Goal: Book appointment/travel/reservation

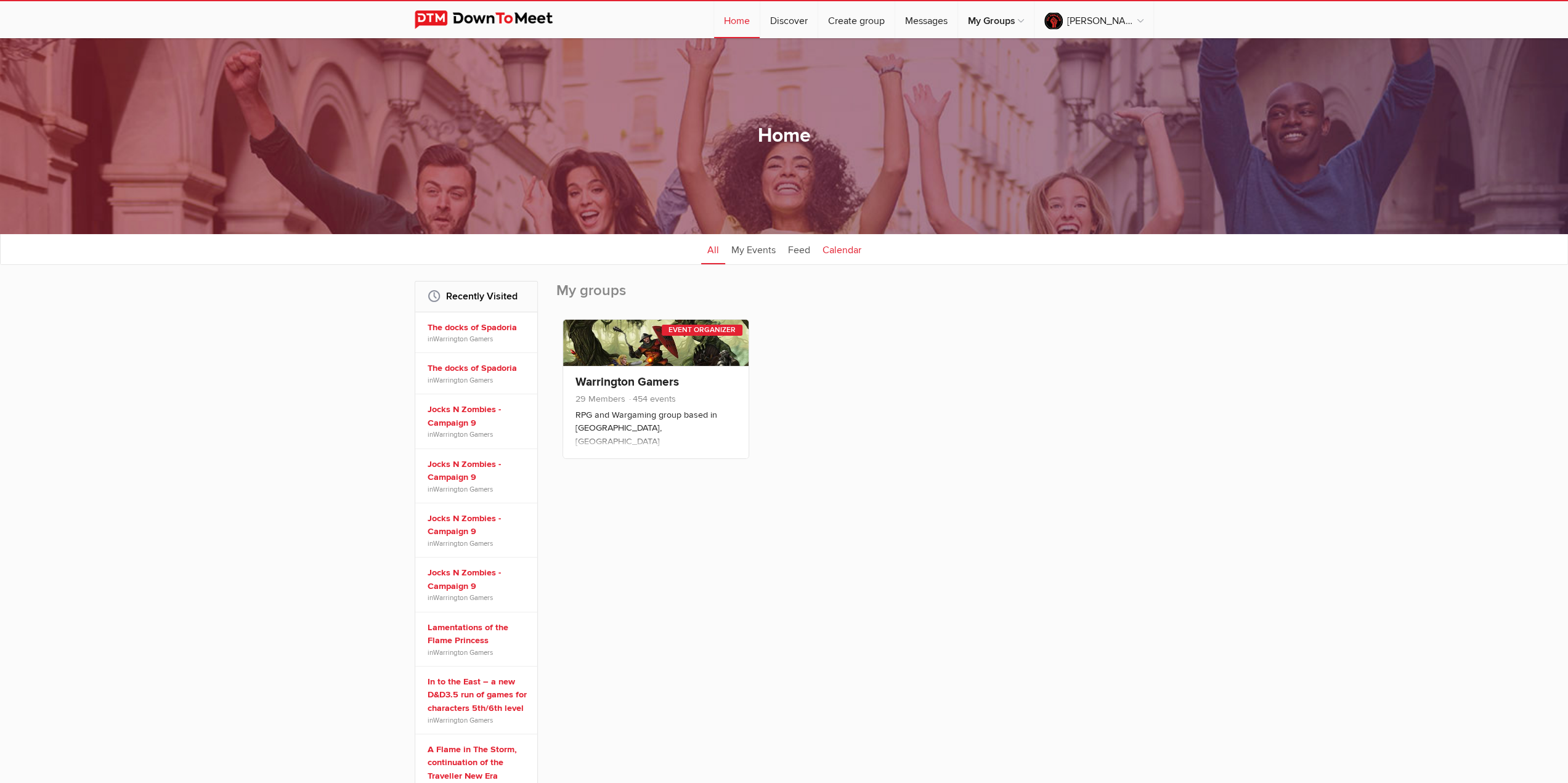
click at [831, 249] on link "Calendar" at bounding box center [842, 248] width 51 height 31
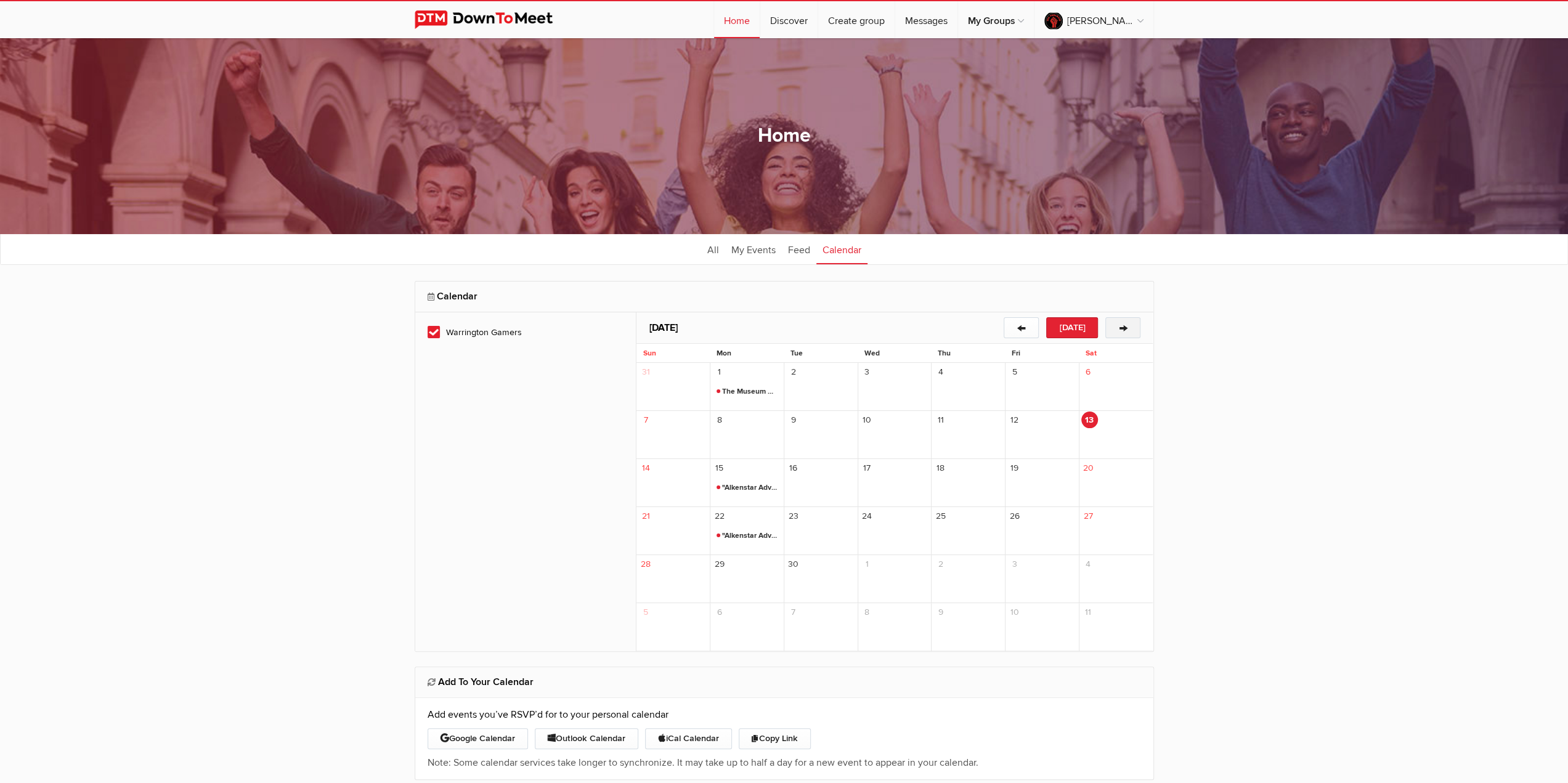
click at [1130, 328] on button "→" at bounding box center [1123, 327] width 35 height 21
click at [735, 491] on span "Attack Warning RED! Run 2.0" at bounding box center [747, 488] width 61 height 15
click at [797, 488] on span at bounding box center [795, 491] width 7 height 7
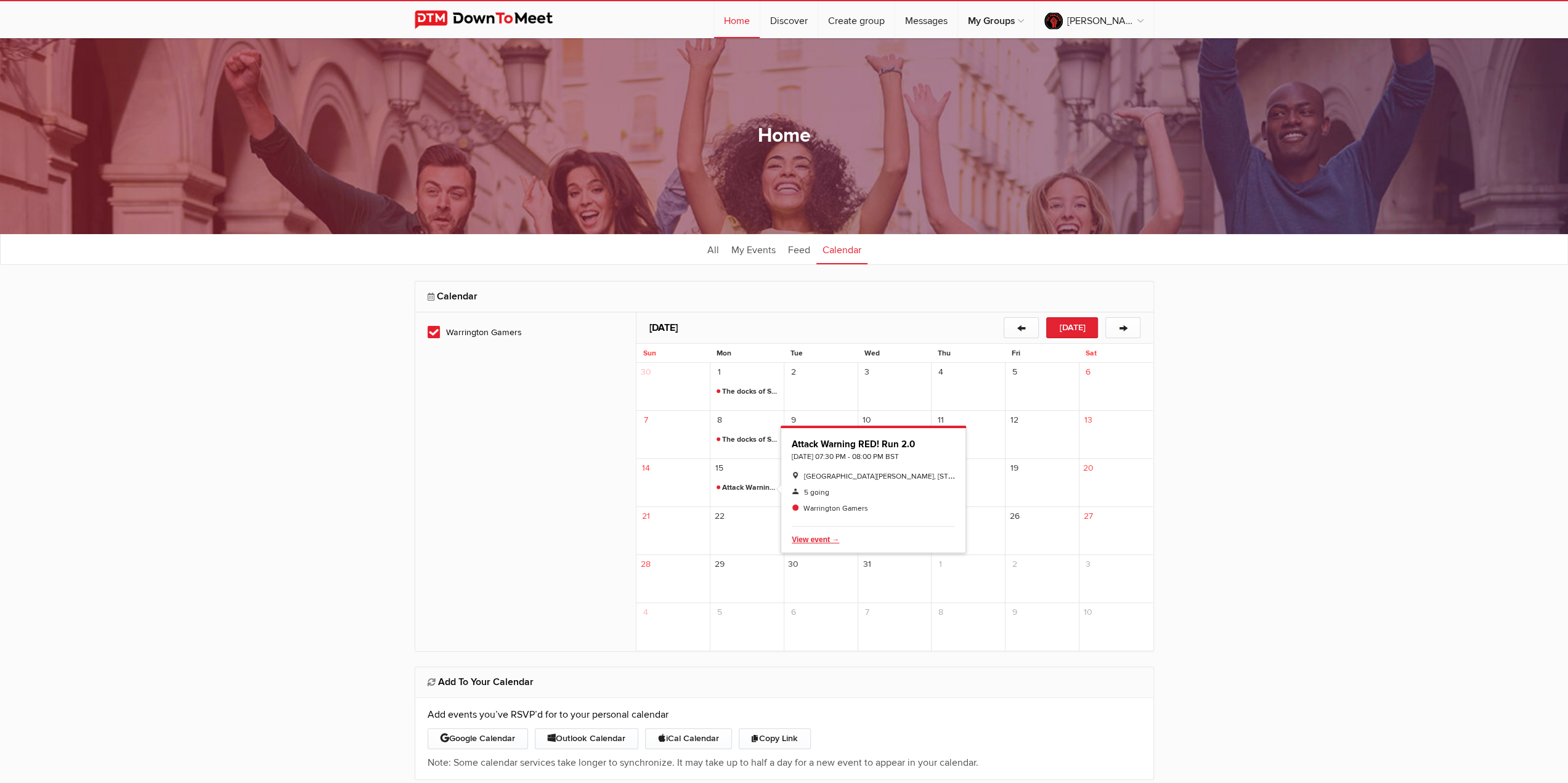
click at [814, 532] on span "Delete" at bounding box center [870, 540] width 158 height 15
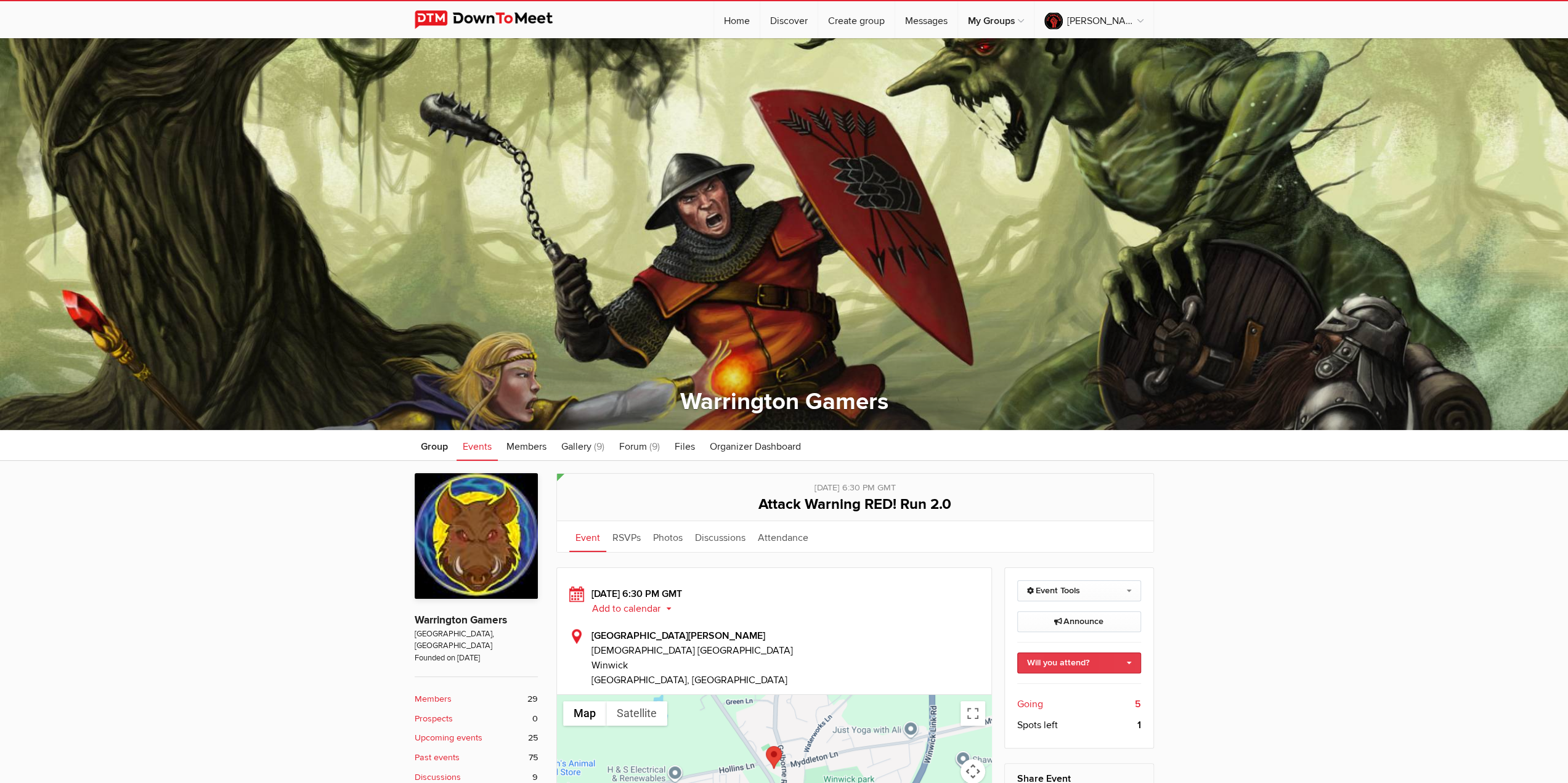
click at [1079, 655] on link "Will you attend?" at bounding box center [1079, 663] width 124 height 21
click at [1061, 692] on link "I'm going" at bounding box center [1080, 689] width 123 height 18
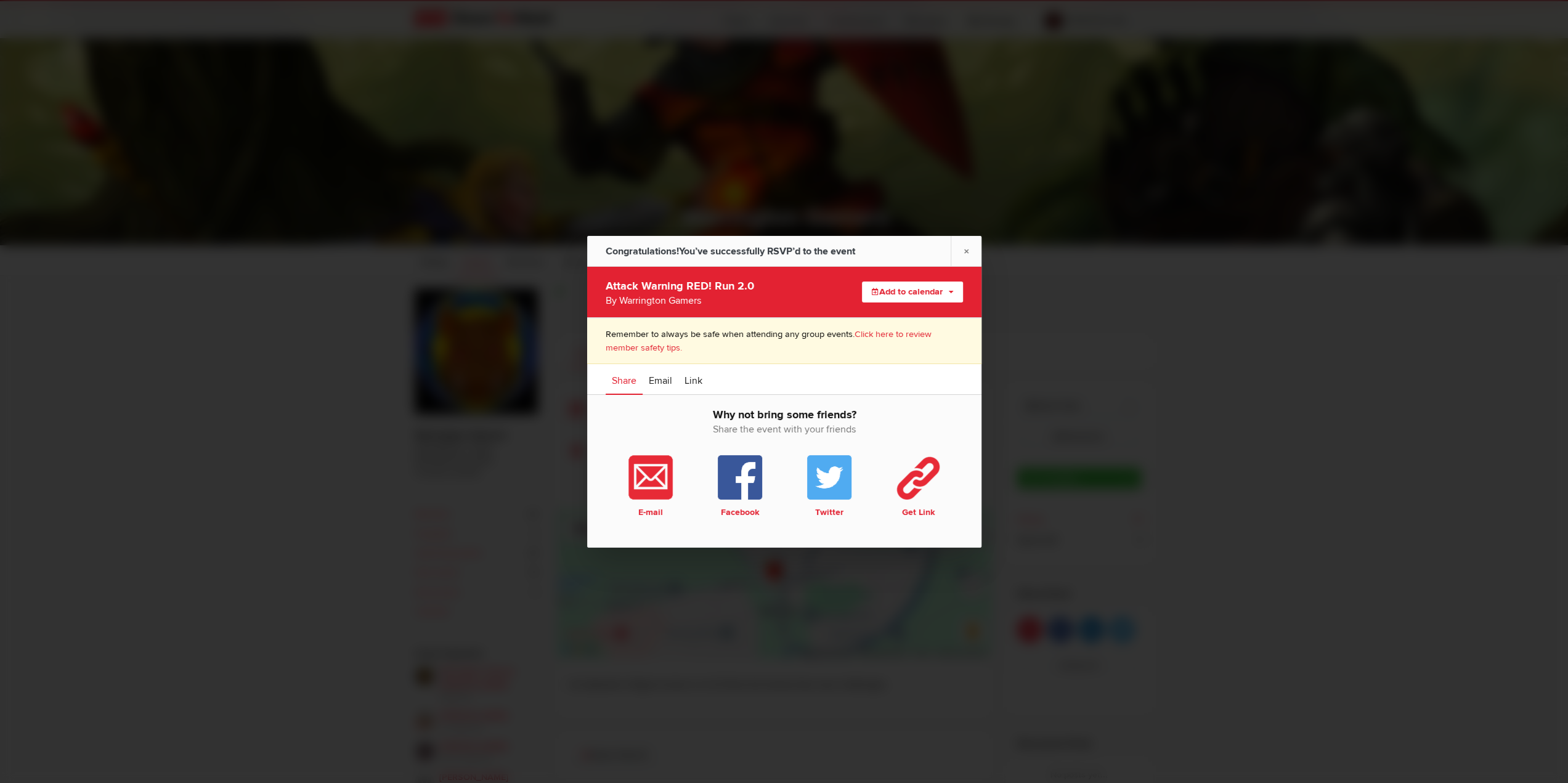
scroll to position [247, 0]
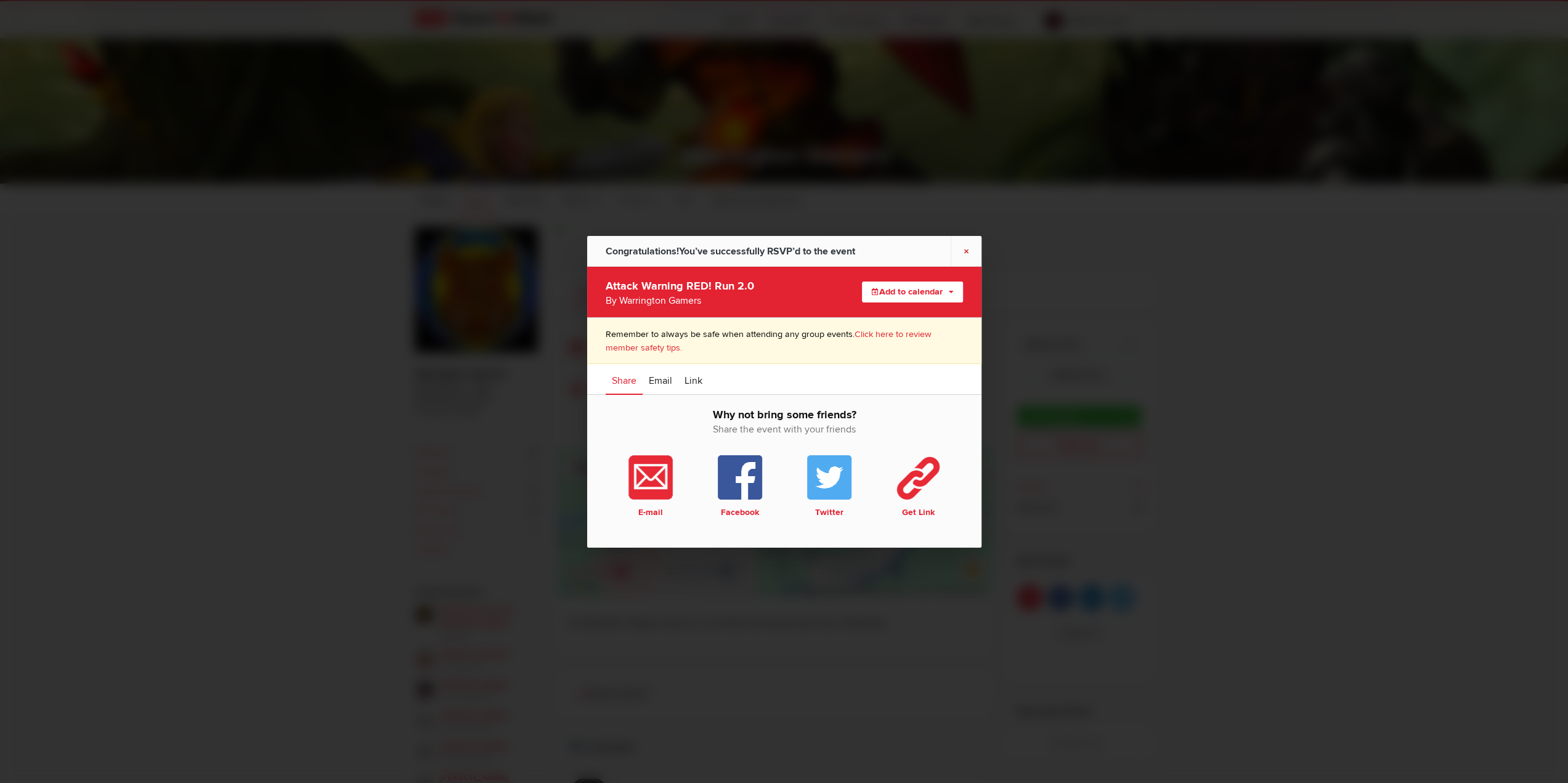
click at [967, 252] on link "×" at bounding box center [966, 250] width 31 height 30
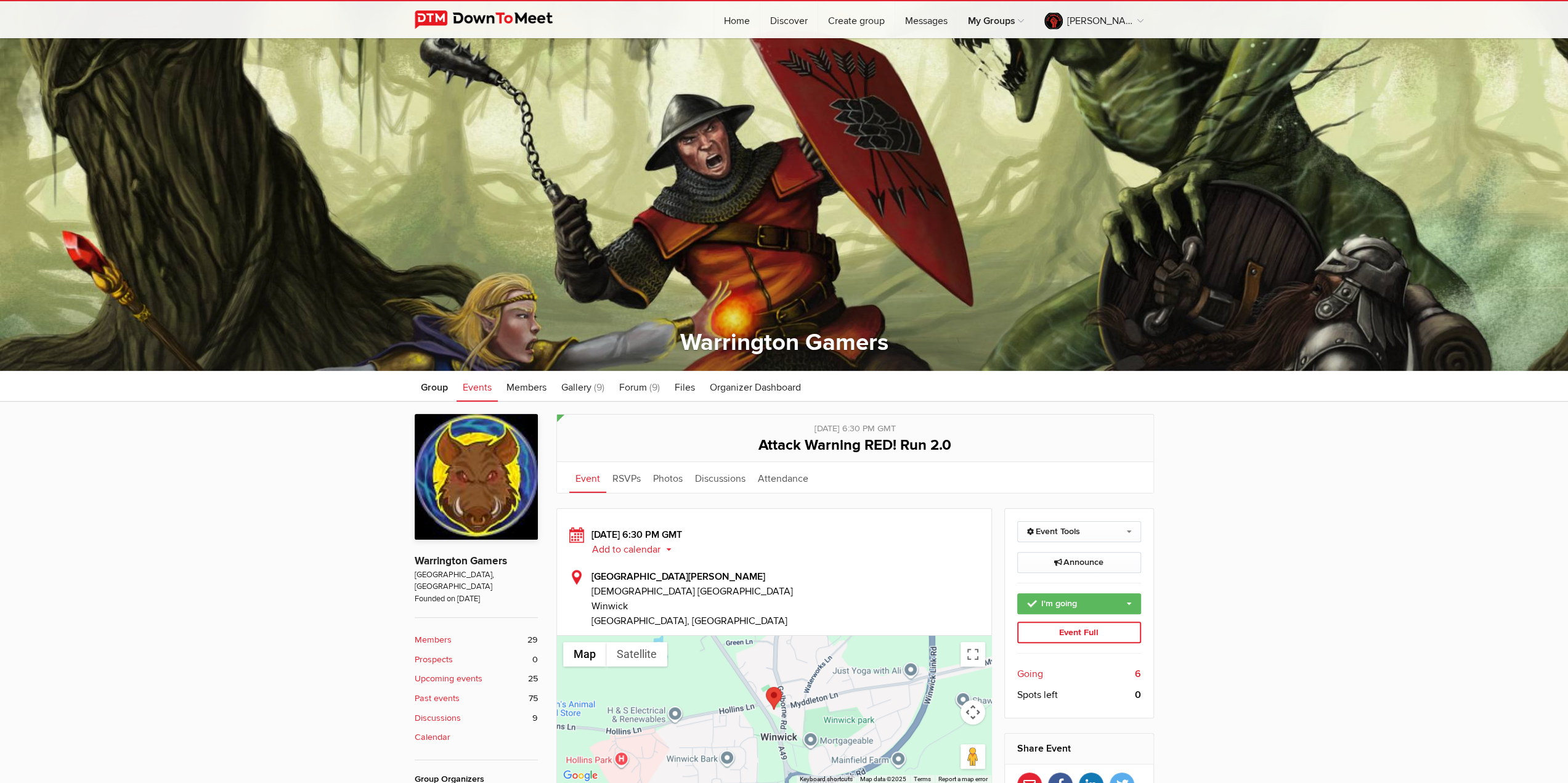
scroll to position [0, 0]
